Goal: Download file/media

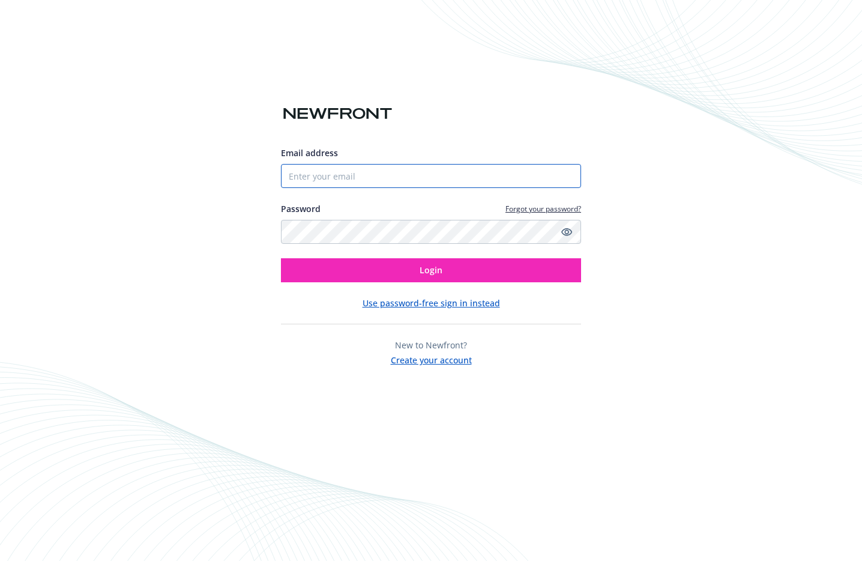
click at [333, 171] on input "Email address" at bounding box center [431, 176] width 300 height 24
type input "[PERSON_NAME][DOMAIN_NAME][EMAIL_ADDRESS][PERSON_NAME][DOMAIN_NAME]"
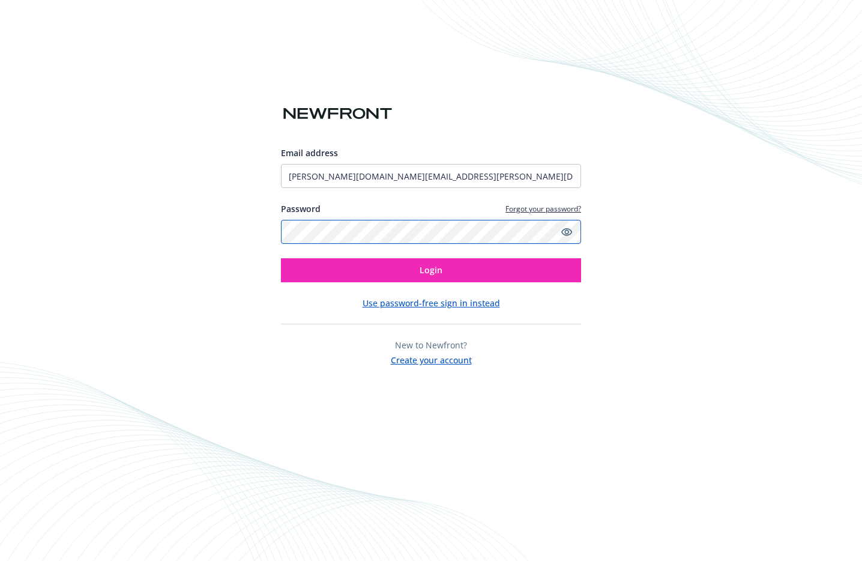
click at [281, 258] on button "Login" at bounding box center [431, 270] width 300 height 24
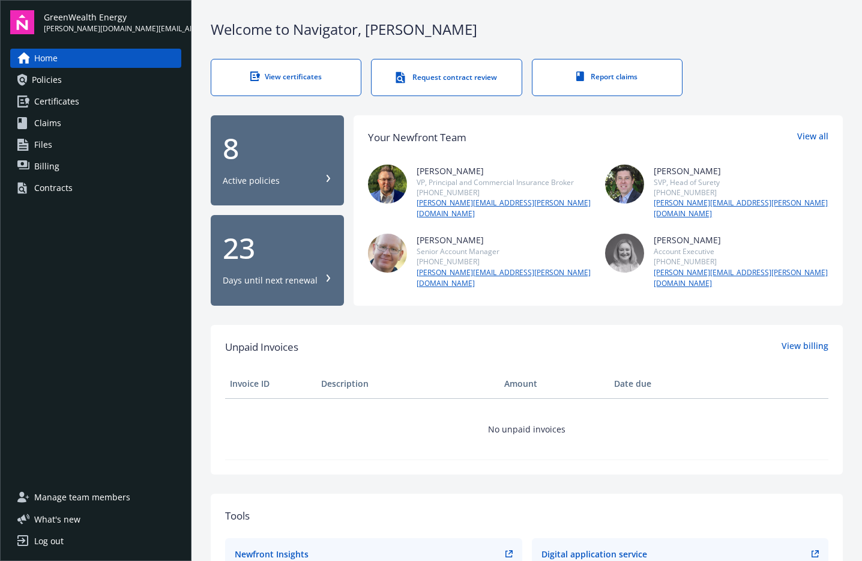
click at [280, 163] on div "8" at bounding box center [277, 148] width 109 height 29
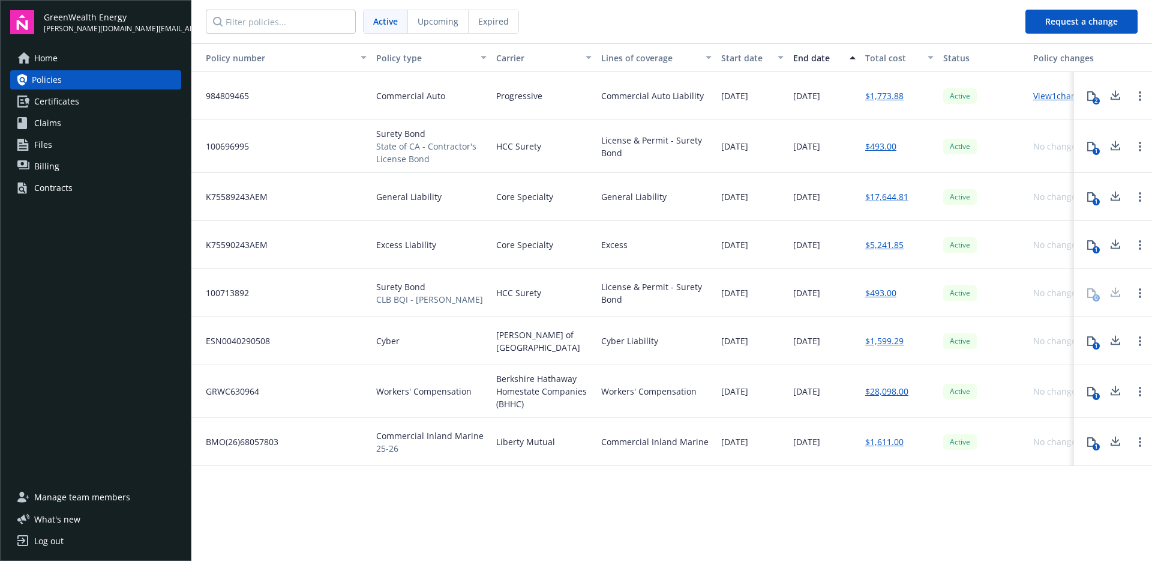
click at [72, 100] on span "Certificates" at bounding box center [56, 101] width 45 height 19
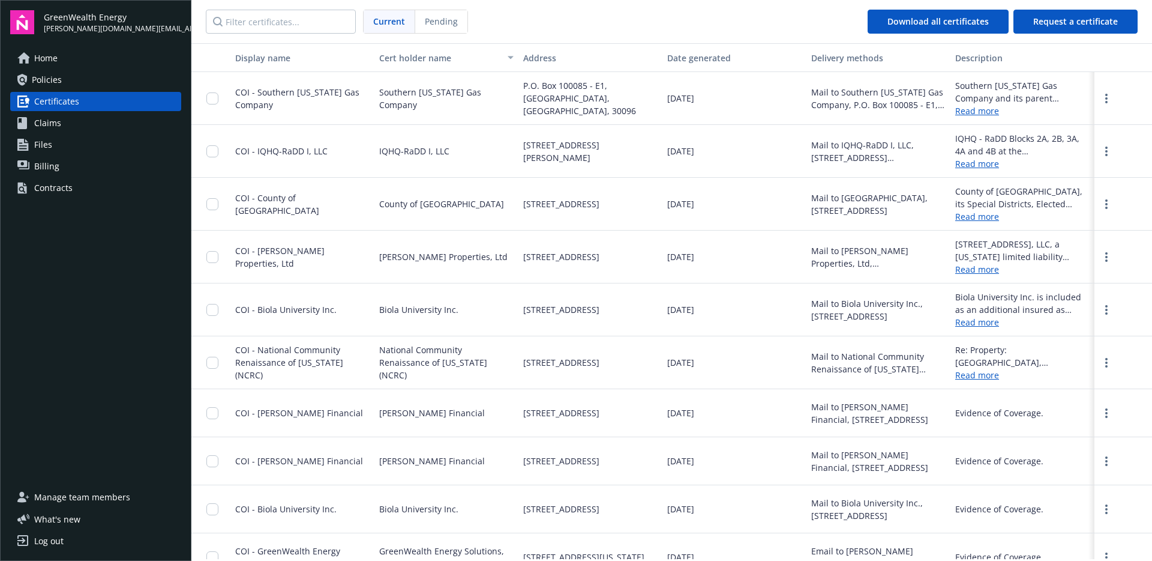
click at [338, 94] on span "COI - Southern California Gas Company" at bounding box center [297, 98] width 124 height 24
click at [861, 93] on link "more" at bounding box center [1107, 98] width 14 height 14
click at [861, 119] on link "Download" at bounding box center [1074, 123] width 79 height 24
